Goal: Obtain resource: Download file/media

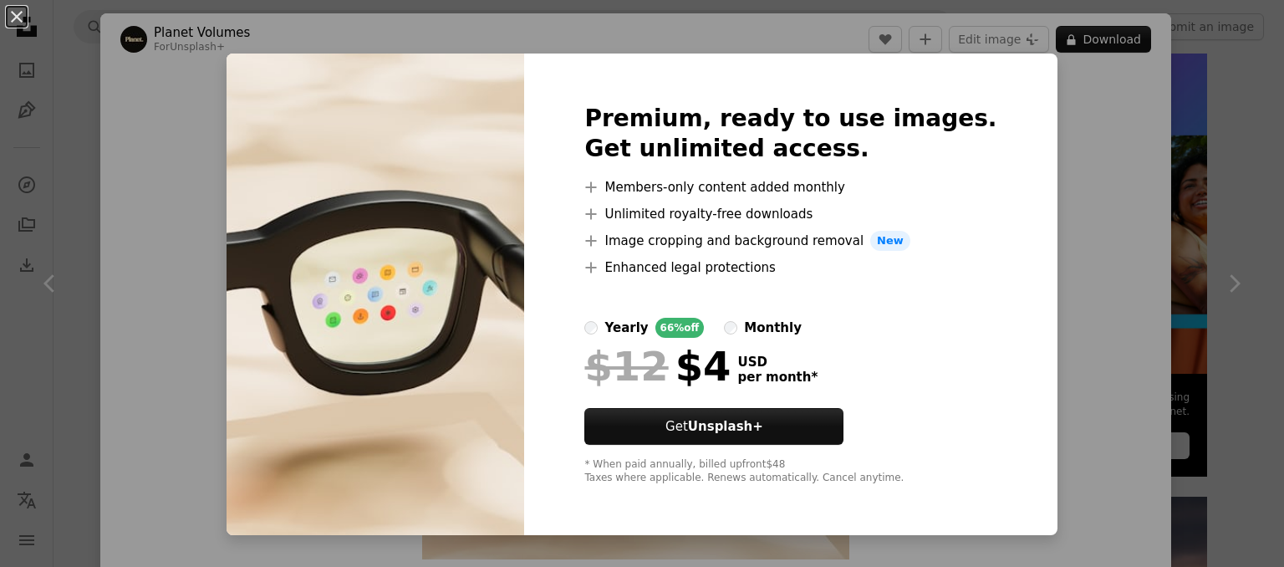
scroll to position [699, 0]
click at [1113, 228] on div "An X shape Premium, ready to use images. Get unlimited access. A plus sign Memb…" at bounding box center [642, 283] width 1284 height 567
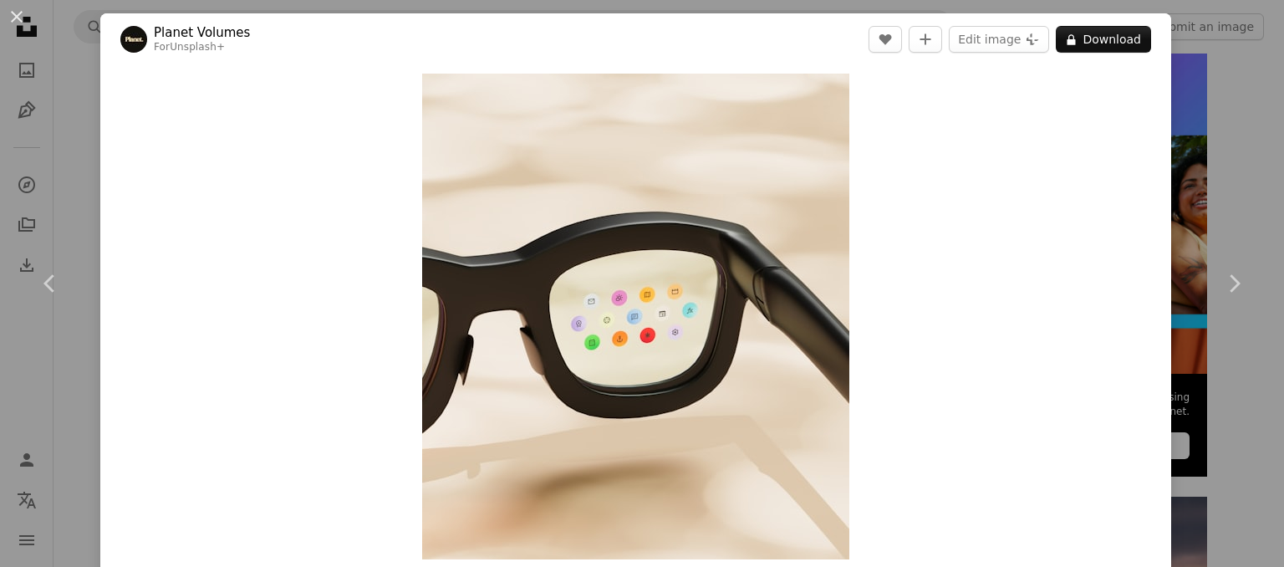
drag, startPoint x: 366, startPoint y: 4, endPoint x: 607, endPoint y: 71, distance: 250.0
click at [607, 71] on div "Zoom in" at bounding box center [635, 316] width 1071 height 503
click at [1114, 45] on button "A lock Download" at bounding box center [1103, 39] width 95 height 27
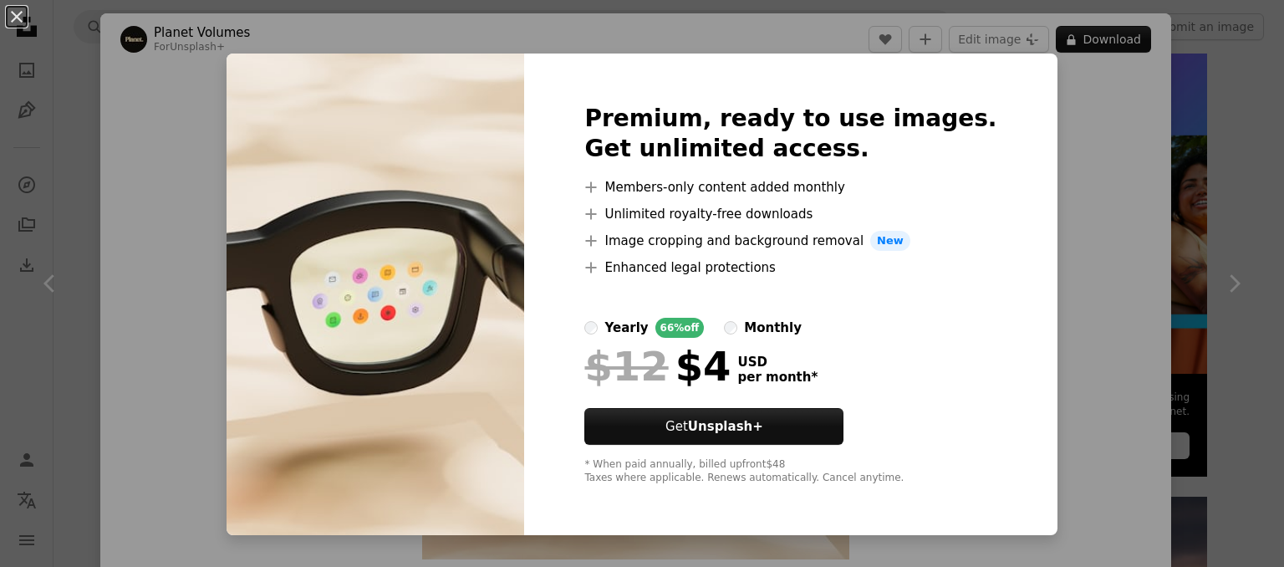
click at [1055, 345] on div "An X shape Premium, ready to use images. Get unlimited access. A plus sign Memb…" at bounding box center [642, 283] width 1284 height 567
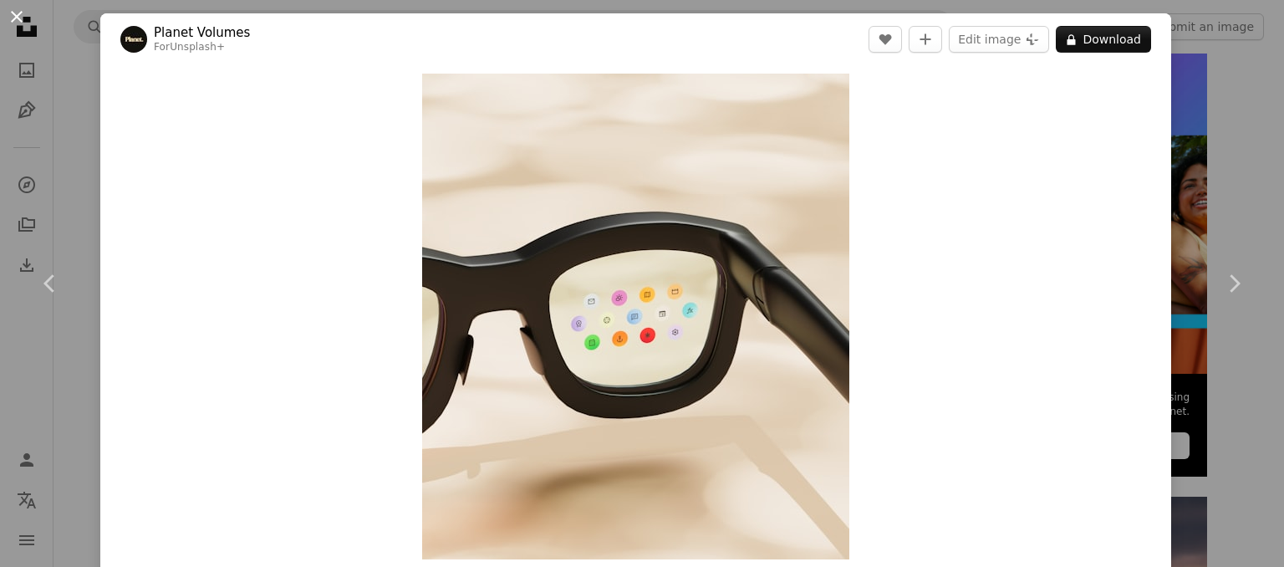
click at [10, 11] on button "An X shape" at bounding box center [17, 17] width 20 height 20
